Goal: Task Accomplishment & Management: Manage account settings

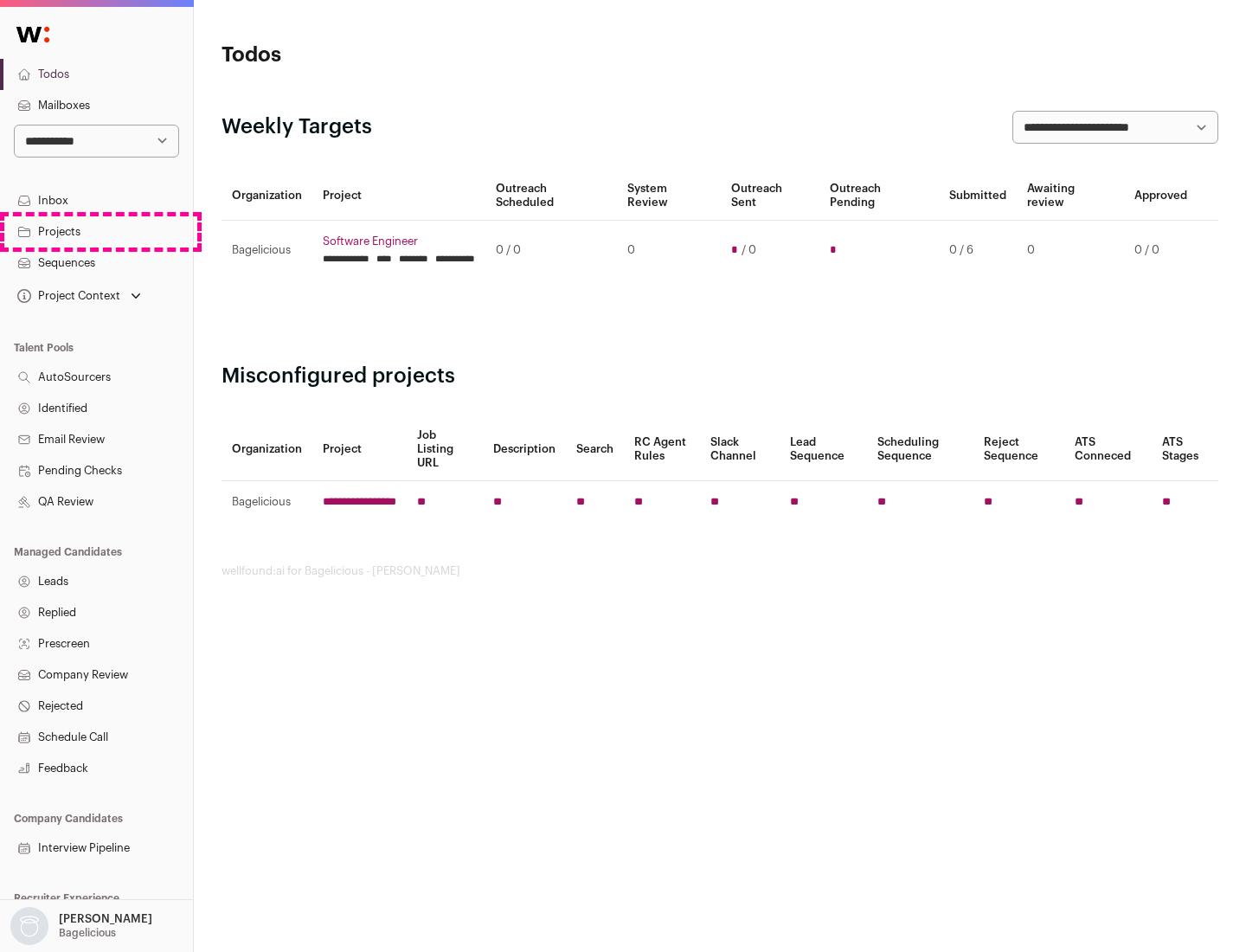
click at [96, 231] on link "Projects" at bounding box center [97, 232] width 193 height 32
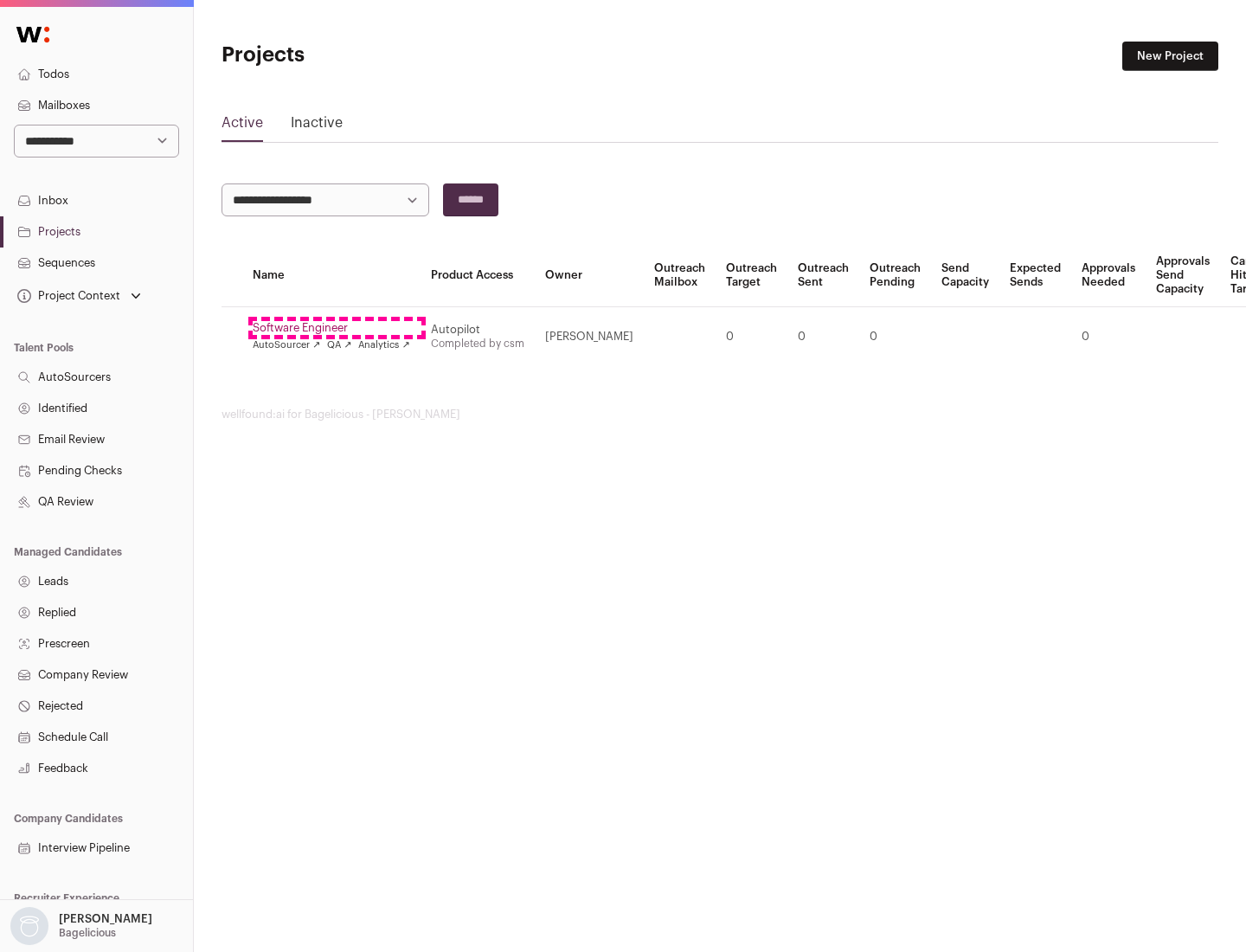
click at [336, 328] on link "Software Engineer" at bounding box center [331, 328] width 158 height 14
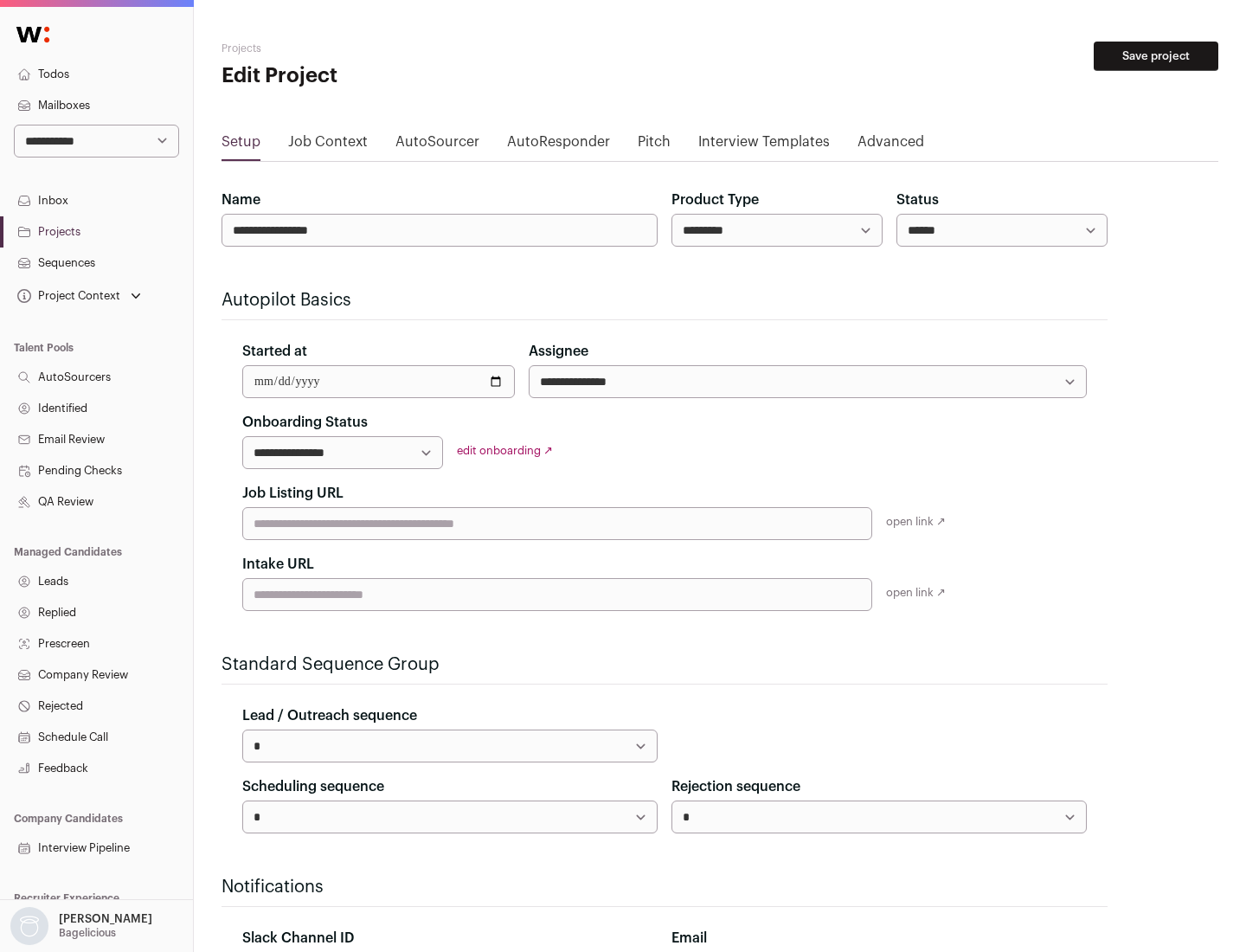
click at [1156, 56] on button "Save project" at bounding box center [1155, 56] width 124 height 30
